Goal: Subscribe to service/newsletter

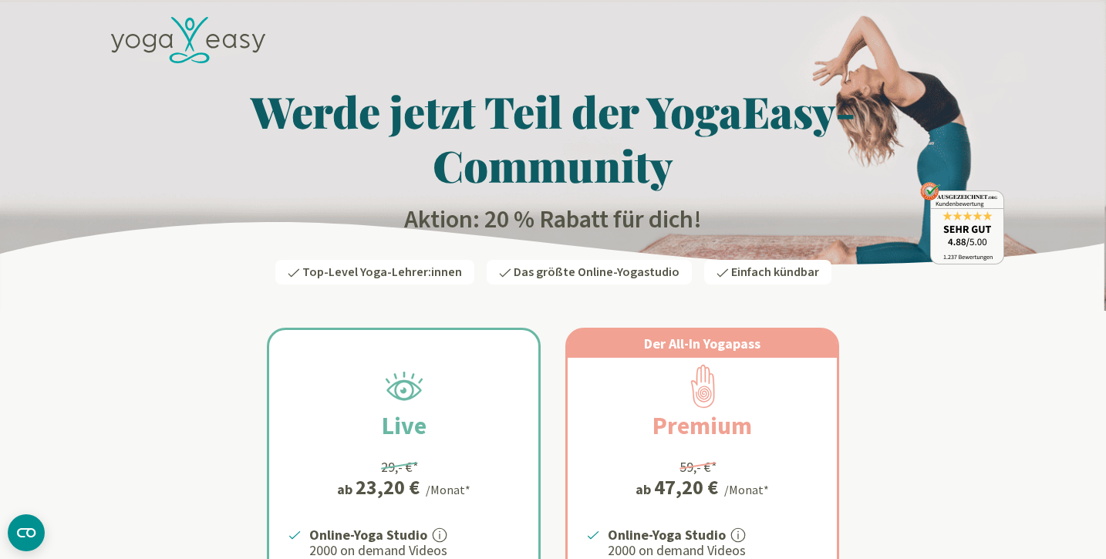
scroll to position [315, 0]
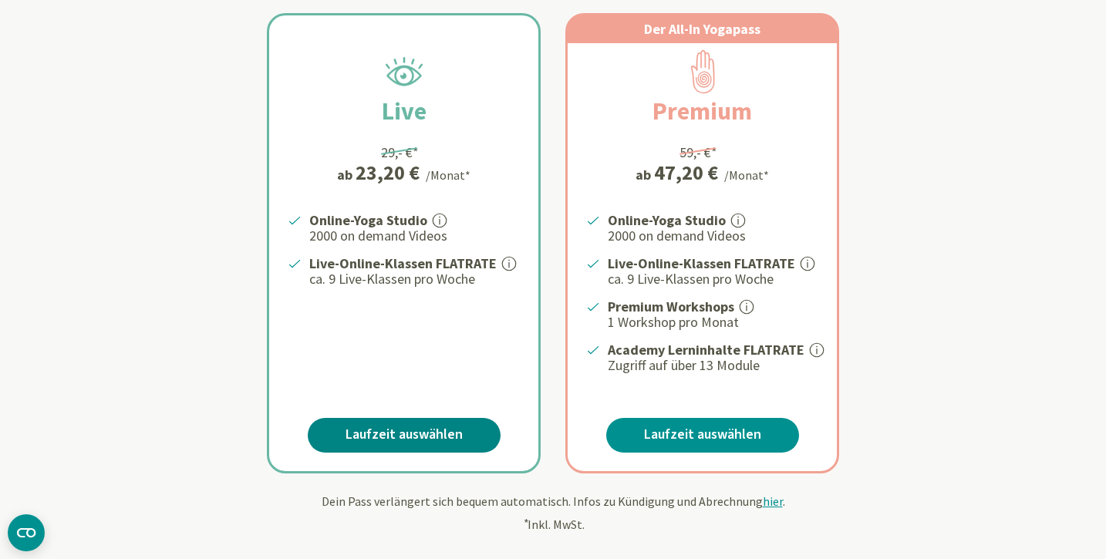
click at [420, 423] on link "Laufzeit auswählen" at bounding box center [404, 435] width 193 height 35
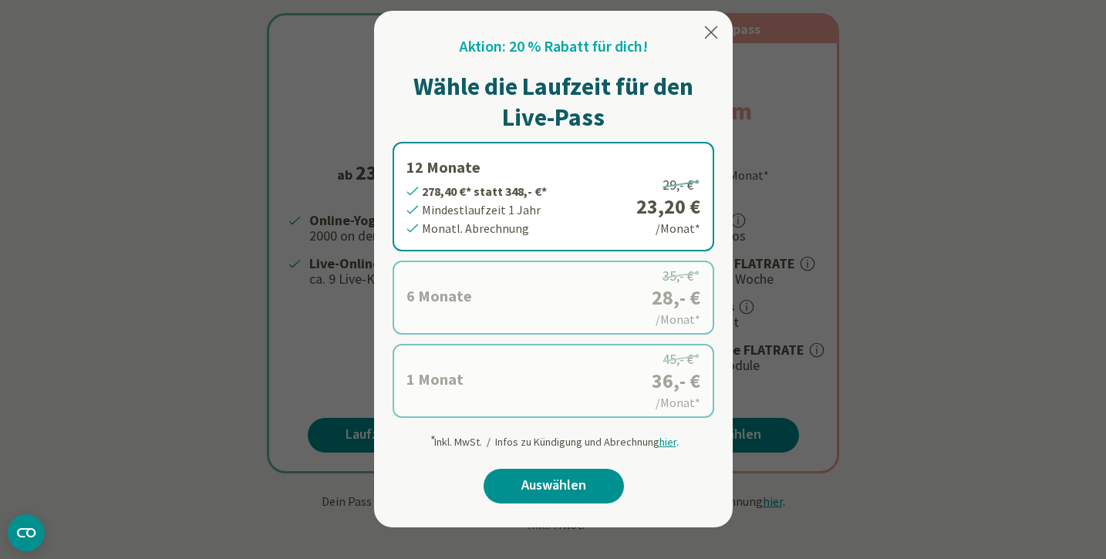
click at [711, 32] on icon at bounding box center [711, 32] width 13 height 12
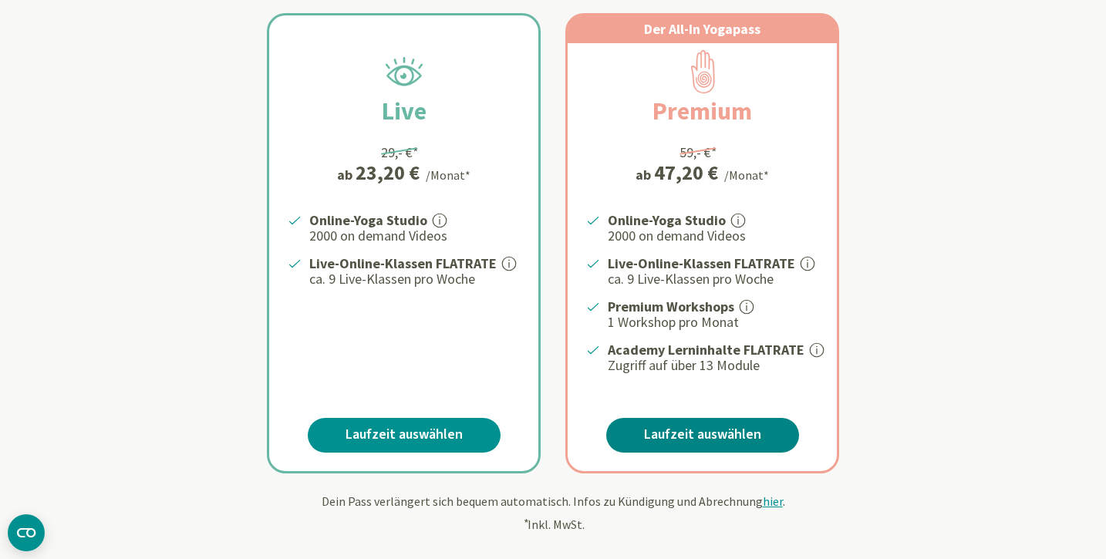
click at [699, 421] on link "Laufzeit auswählen" at bounding box center [702, 435] width 193 height 35
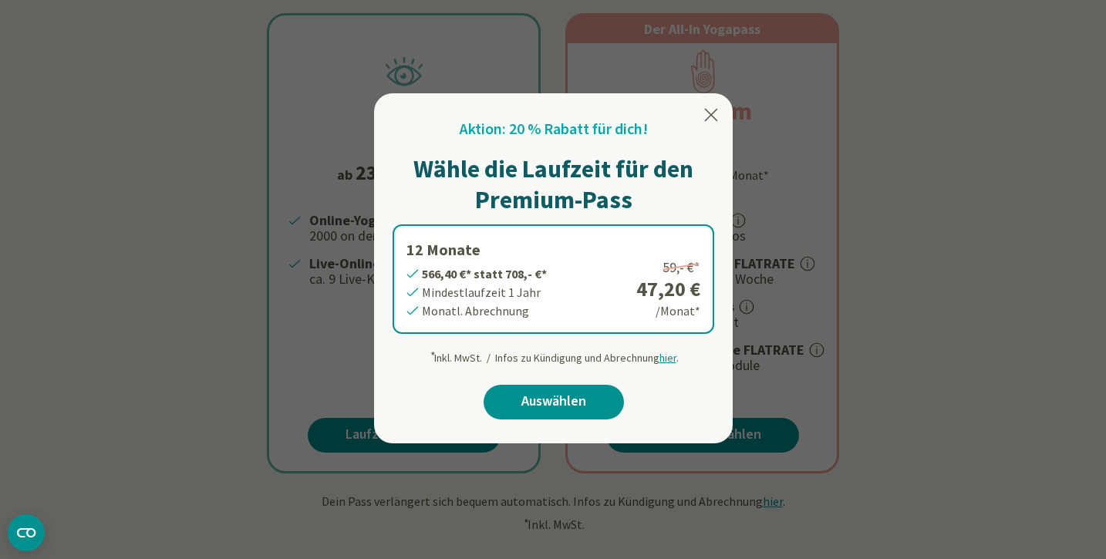
click at [710, 110] on icon at bounding box center [711, 115] width 19 height 19
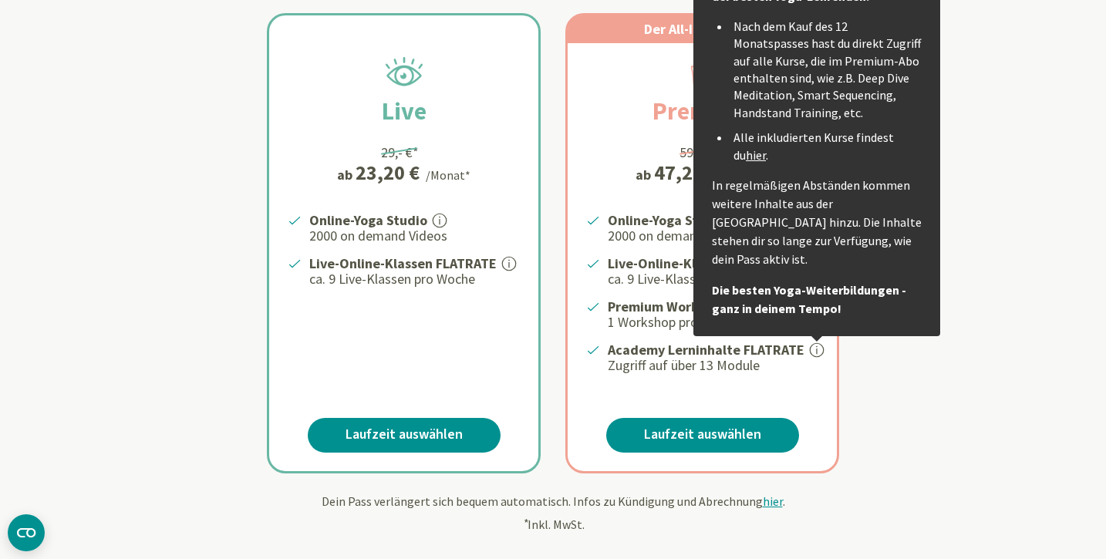
click at [746, 149] on link "hier" at bounding box center [756, 154] width 20 height 15
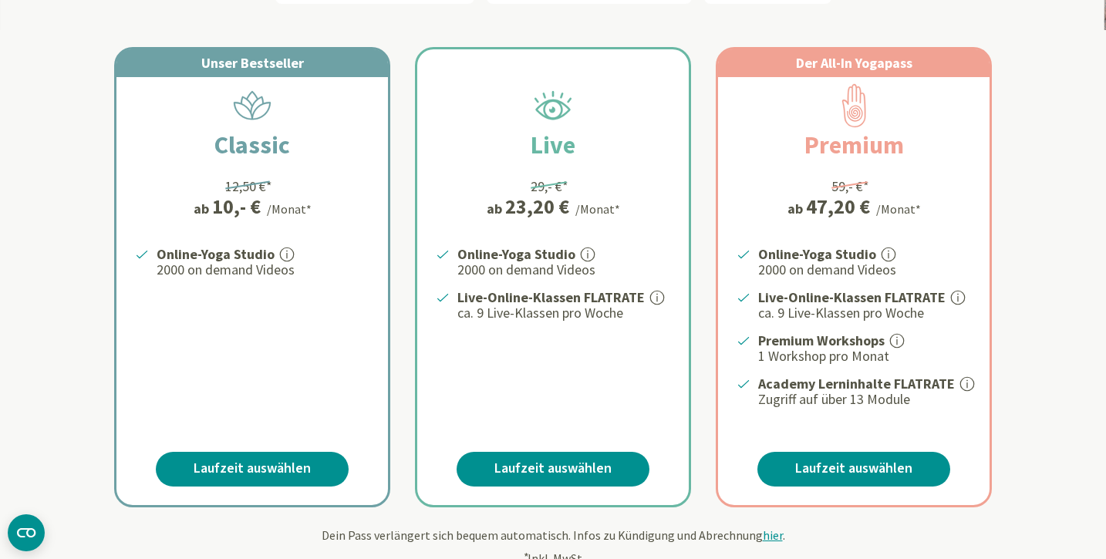
scroll to position [278, 0]
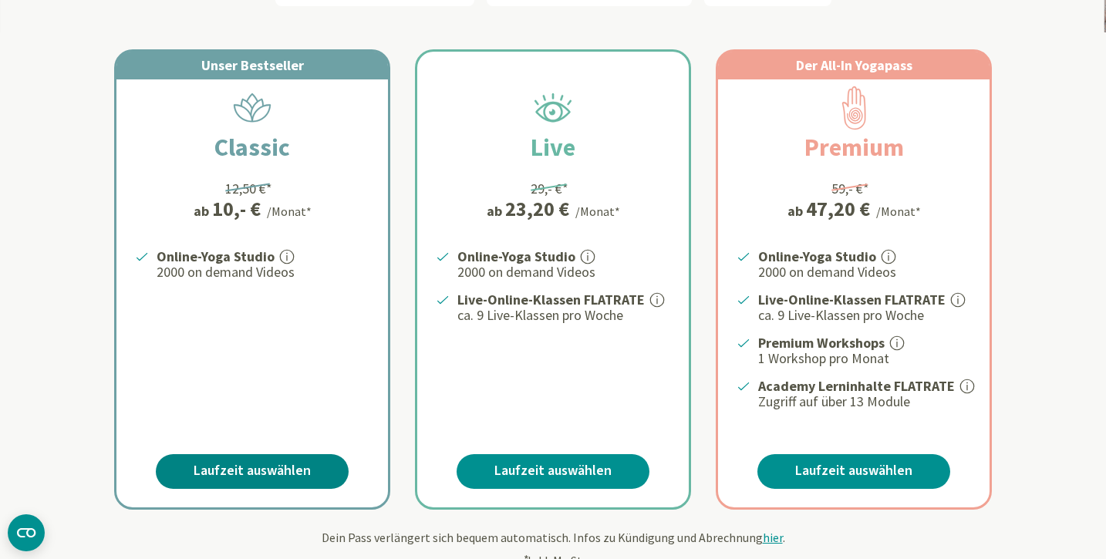
click at [220, 461] on link "Laufzeit auswählen" at bounding box center [252, 471] width 193 height 35
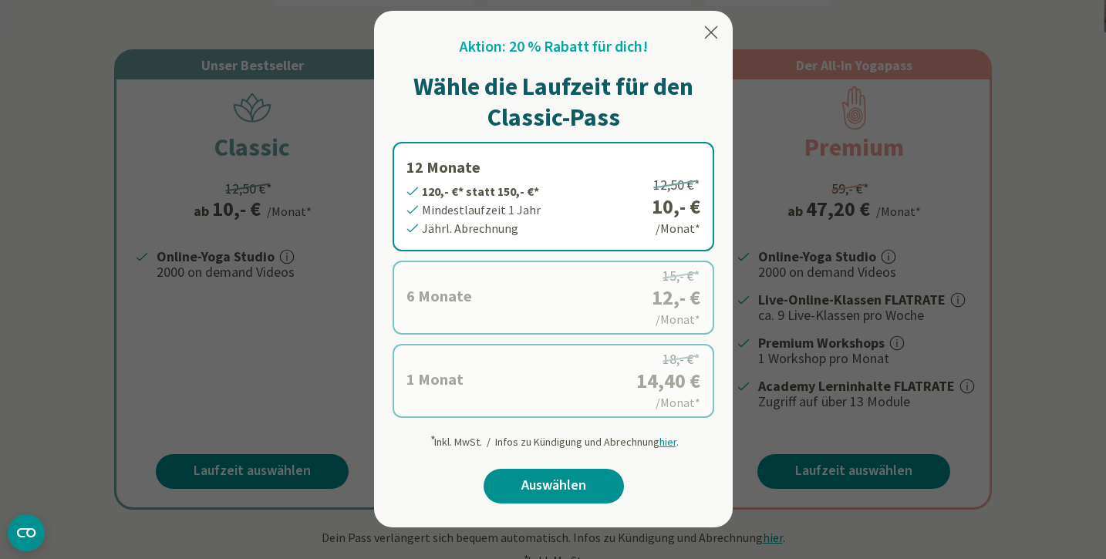
click at [710, 30] on icon at bounding box center [711, 32] width 13 height 12
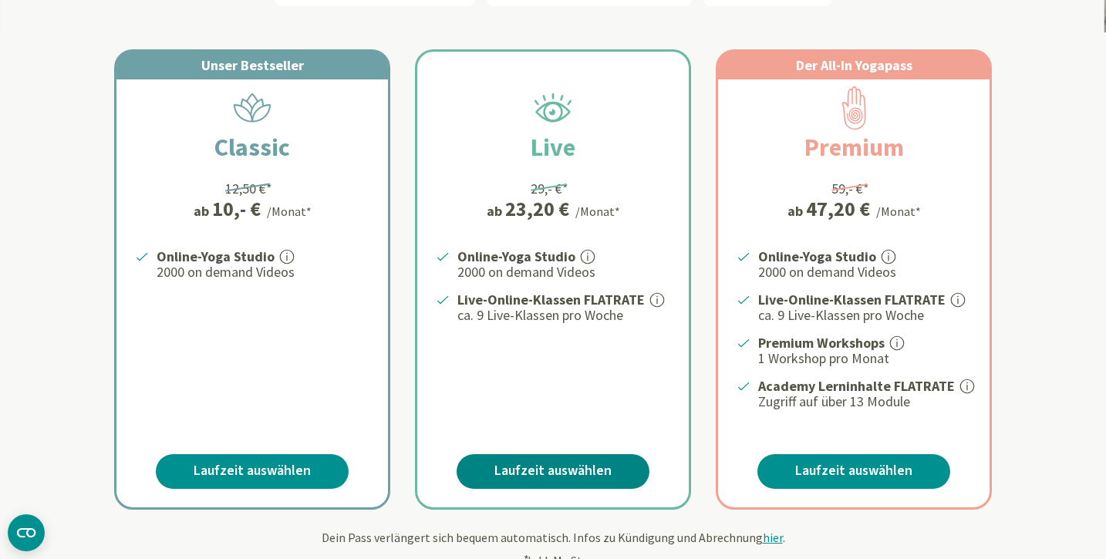
click at [545, 464] on link "Laufzeit auswählen" at bounding box center [553, 471] width 193 height 35
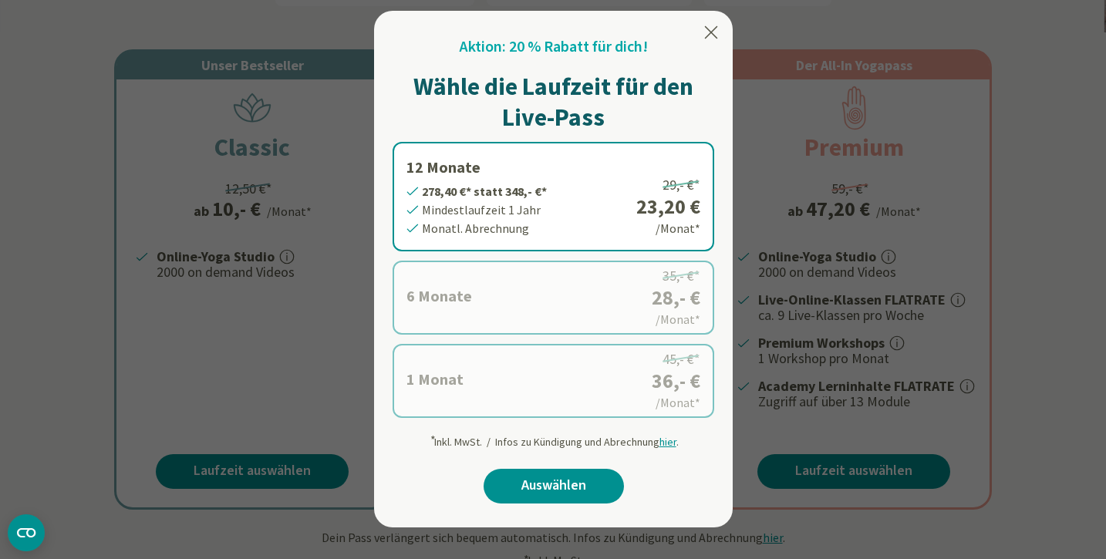
click at [710, 33] on icon at bounding box center [711, 32] width 13 height 12
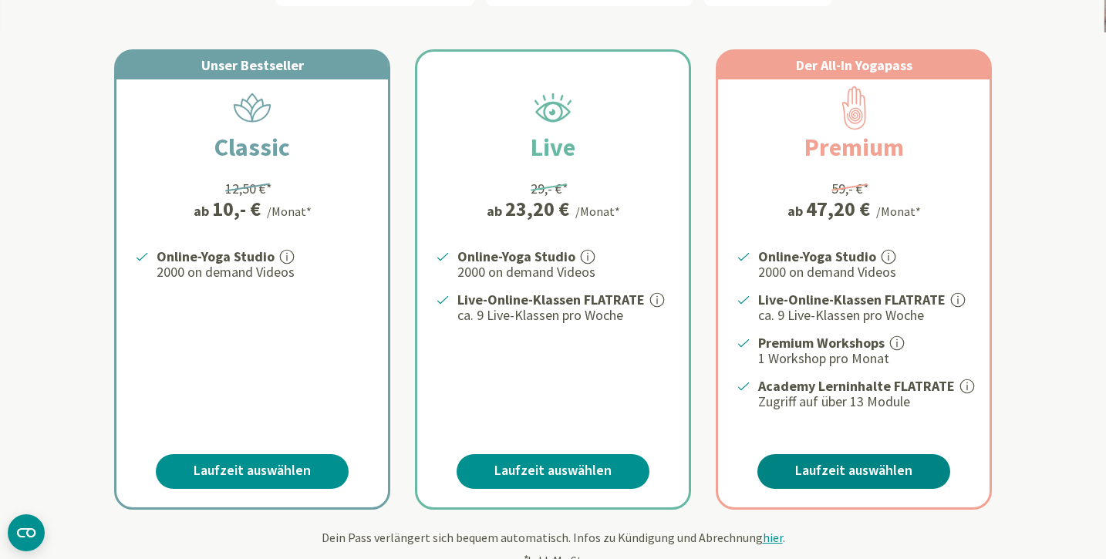
click at [850, 461] on link "Laufzeit auswählen" at bounding box center [853, 471] width 193 height 35
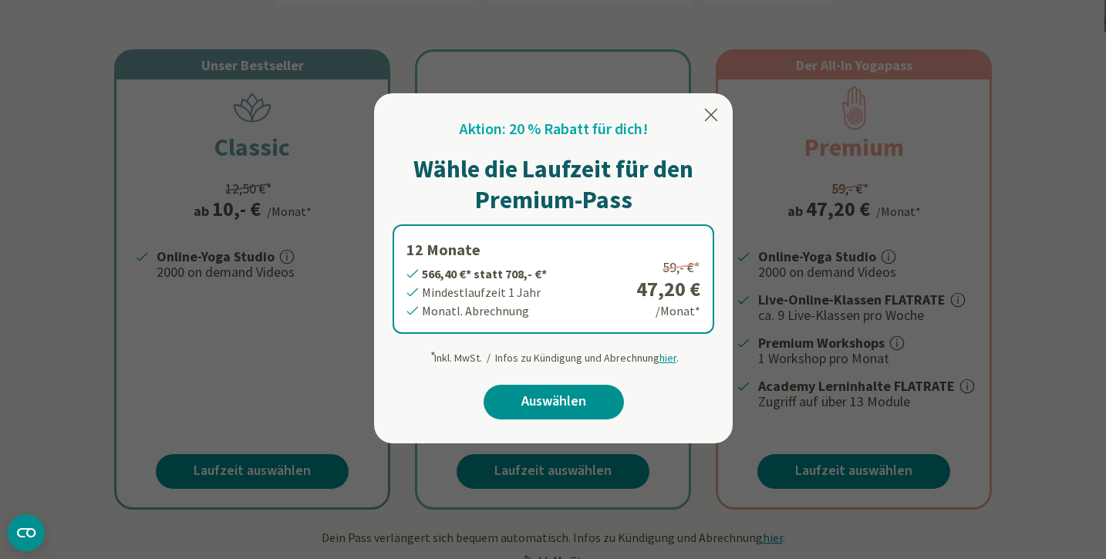
click at [714, 112] on icon at bounding box center [711, 115] width 13 height 12
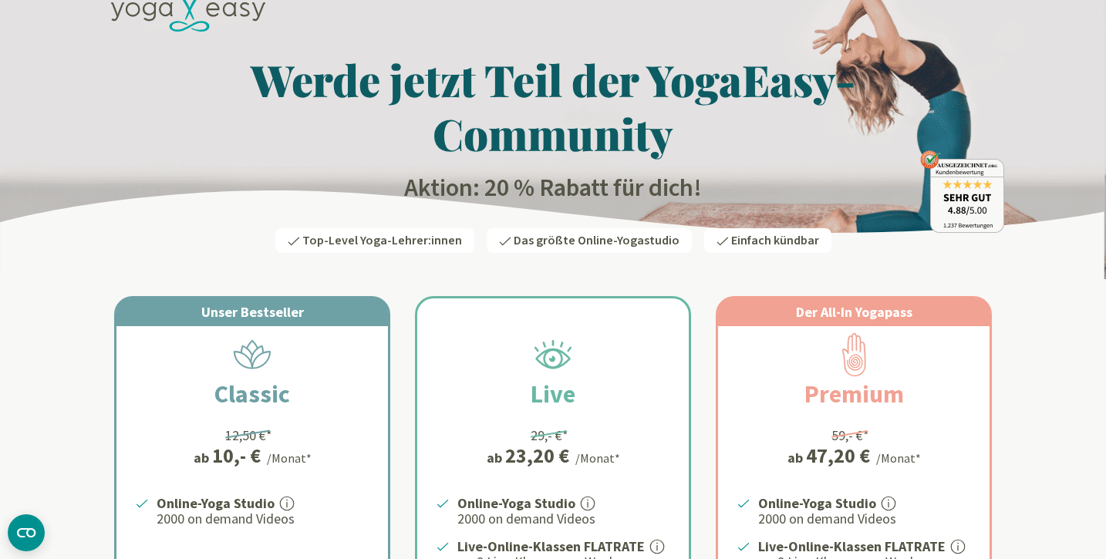
scroll to position [32, 0]
